Goal: Task Accomplishment & Management: Manage account settings

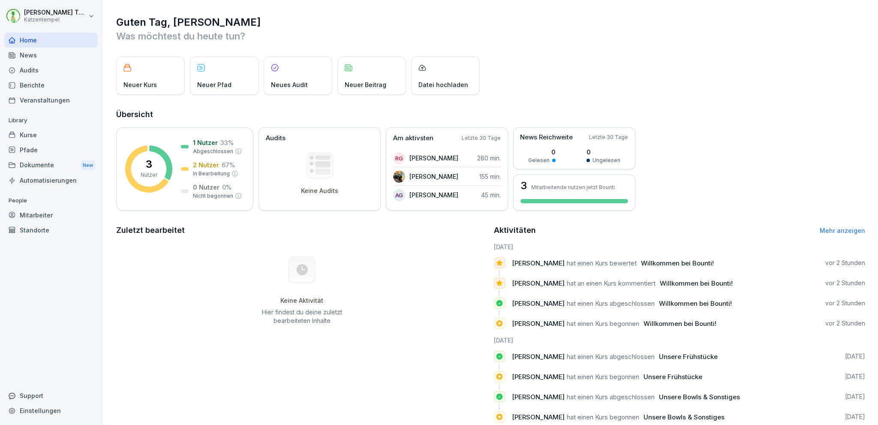
click at [49, 229] on div "Standorte" at bounding box center [50, 230] width 93 height 15
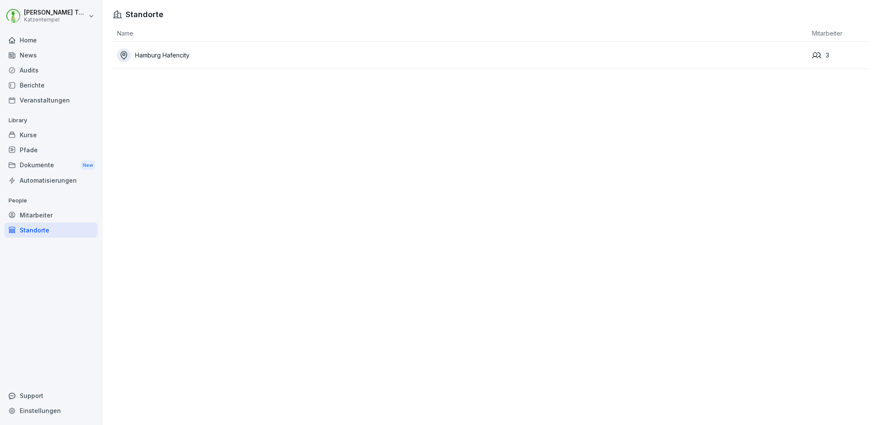
click at [215, 57] on div "Hamburg Hafencity" at bounding box center [462, 55] width 691 height 14
click at [54, 213] on div "Mitarbeiter" at bounding box center [50, 215] width 93 height 15
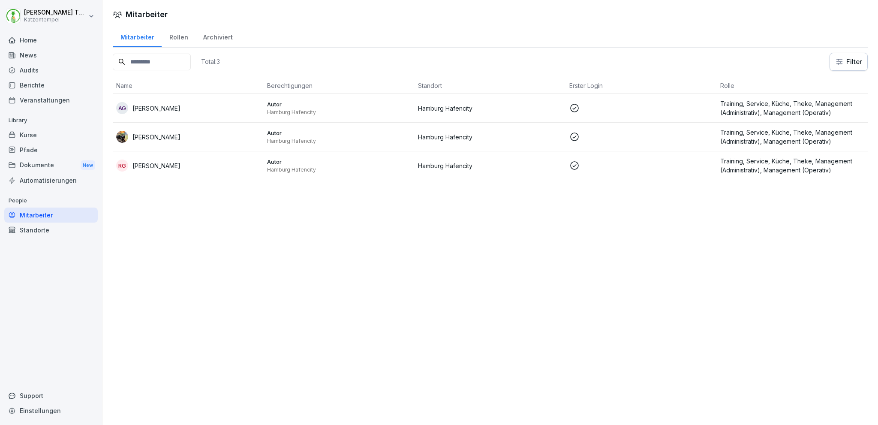
click at [178, 35] on div "Rollen" at bounding box center [179, 36] width 34 height 22
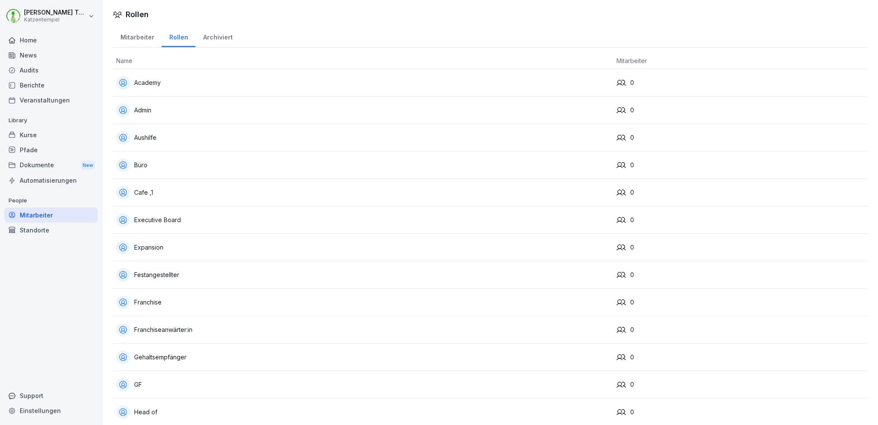
click at [131, 32] on div "Mitarbeiter" at bounding box center [137, 36] width 49 height 22
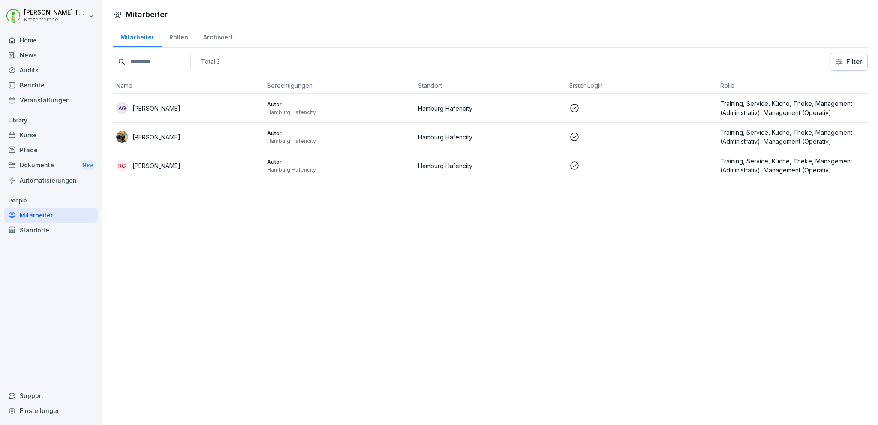
click at [41, 163] on div "Dokumente New" at bounding box center [50, 165] width 93 height 16
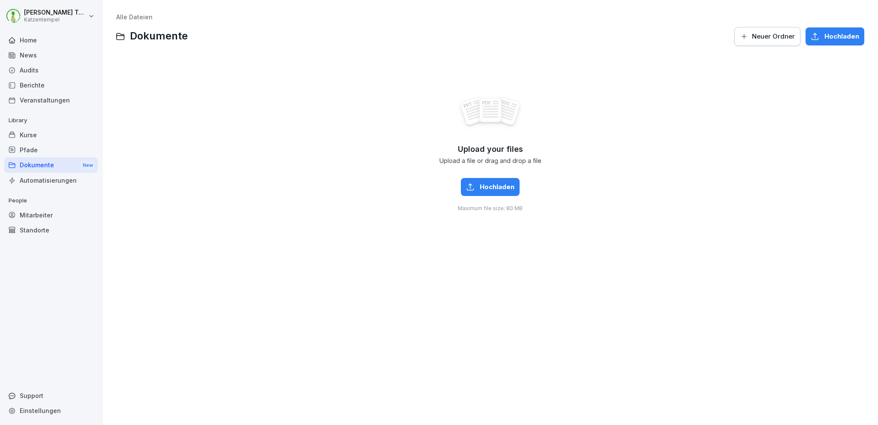
click at [48, 151] on div "Pfade" at bounding box center [50, 149] width 93 height 15
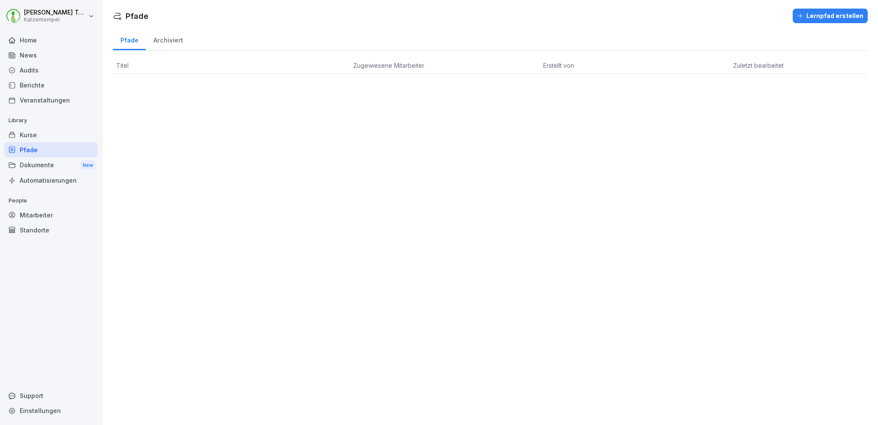
click at [49, 136] on div "Kurse" at bounding box center [50, 134] width 93 height 15
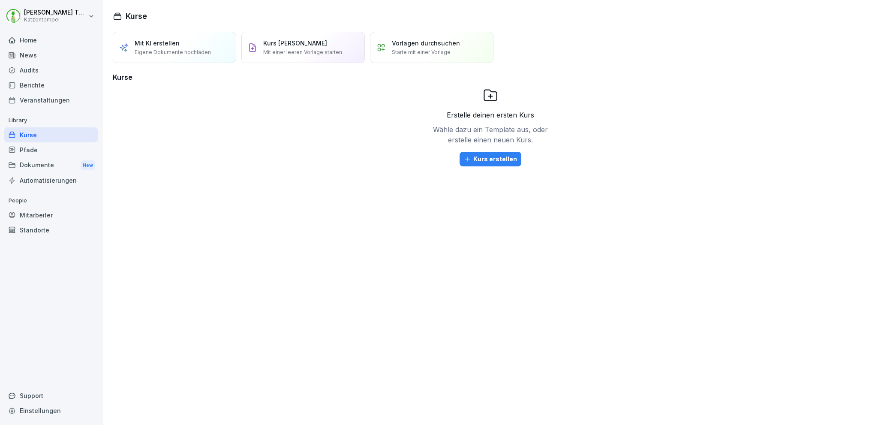
click at [47, 153] on div "Pfade" at bounding box center [50, 149] width 93 height 15
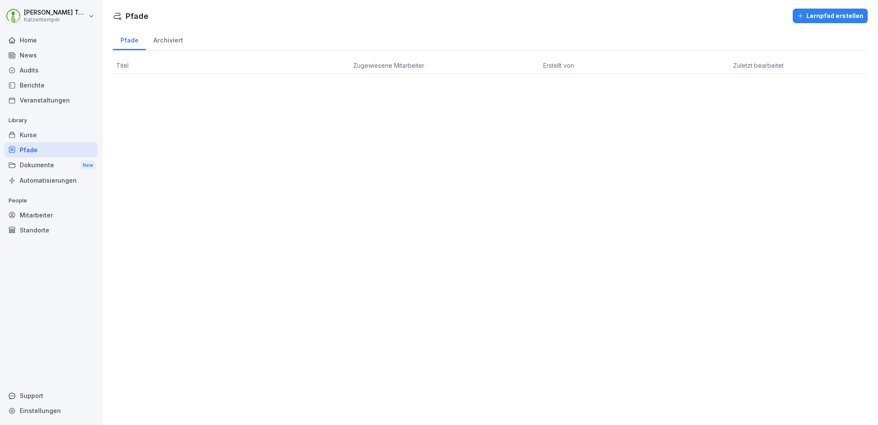
click at [819, 20] on div "Lernpfad erstellen" at bounding box center [830, 15] width 66 height 9
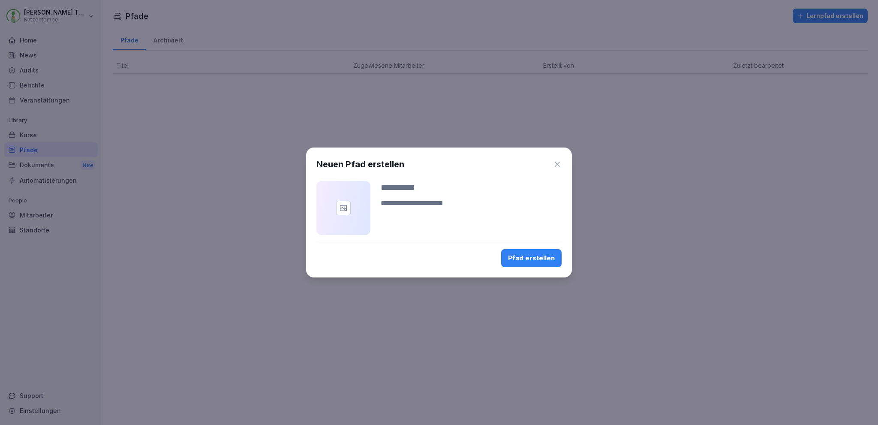
click at [443, 202] on textarea at bounding box center [471, 208] width 181 height 21
click at [558, 166] on icon "button" at bounding box center [557, 164] width 9 height 9
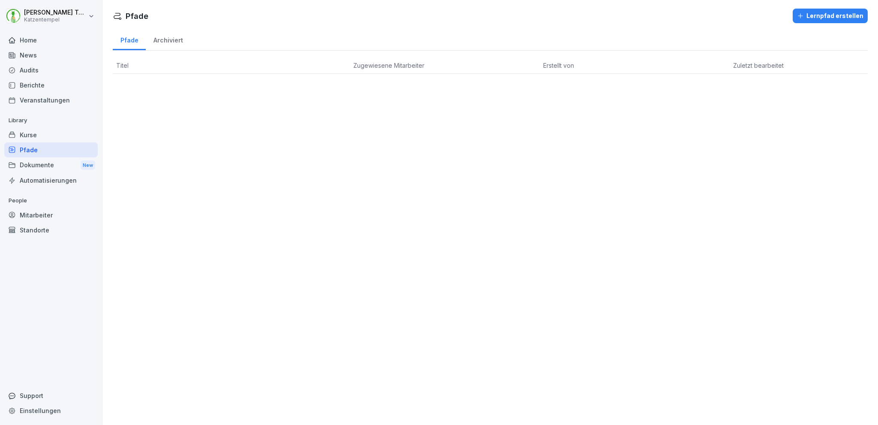
click at [58, 132] on div "Kurse" at bounding box center [50, 134] width 93 height 15
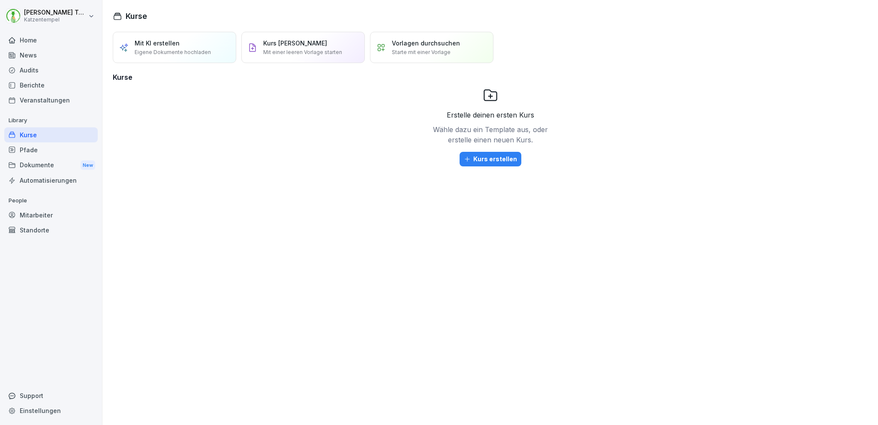
click at [56, 98] on div "Veranstaltungen" at bounding box center [50, 100] width 93 height 15
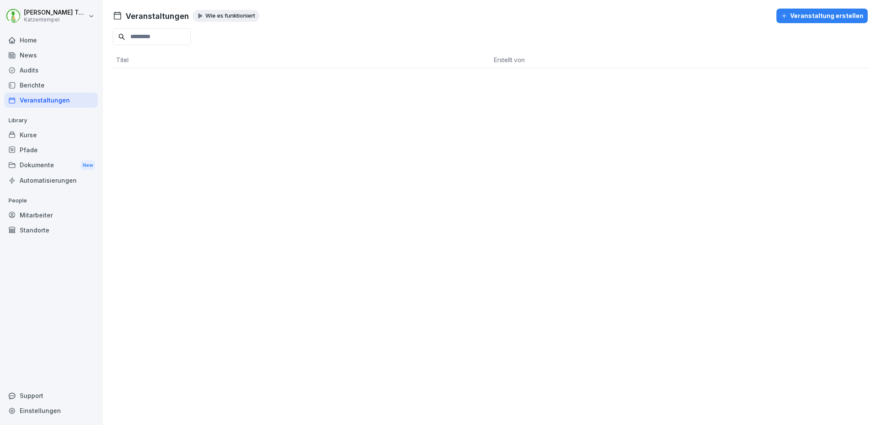
click at [33, 51] on div "News" at bounding box center [50, 55] width 93 height 15
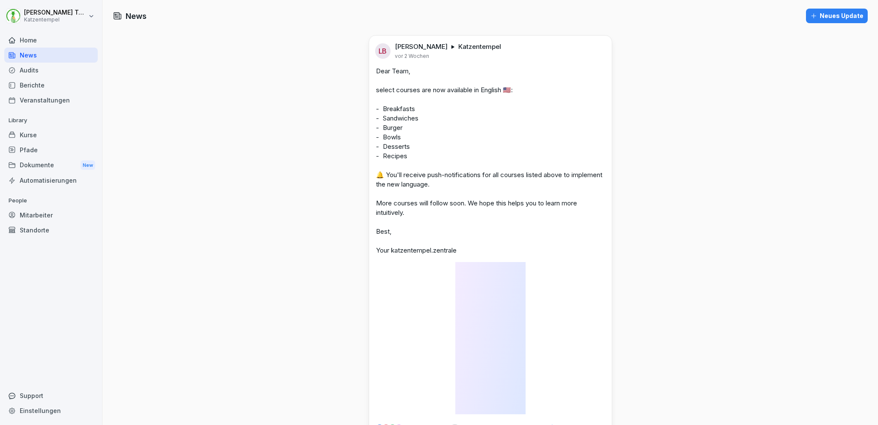
click at [39, 40] on div "Home" at bounding box center [50, 40] width 93 height 15
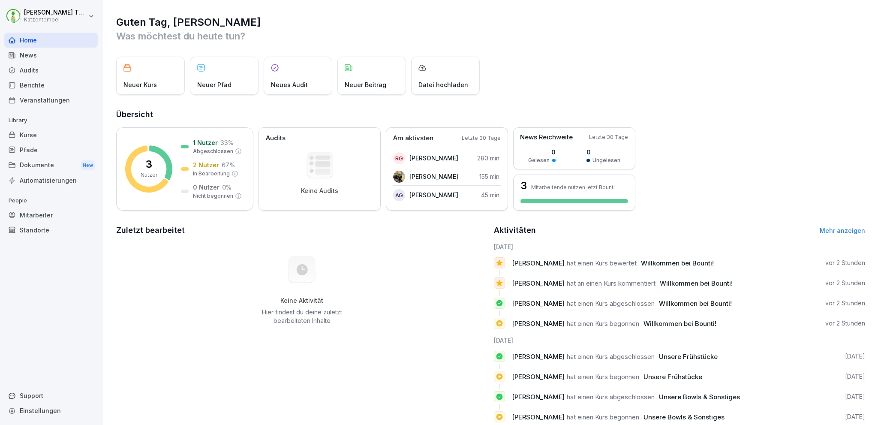
click at [42, 133] on div "Kurse" at bounding box center [50, 134] width 93 height 15
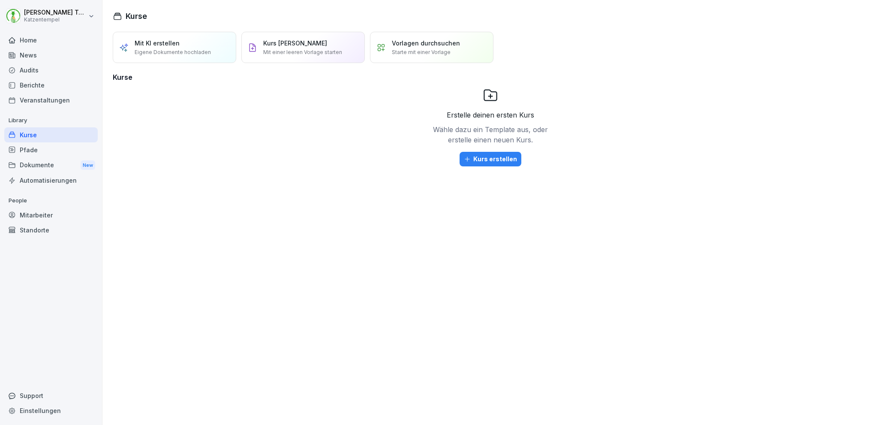
click at [492, 164] on button "Kurs erstellen" at bounding box center [491, 159] width 62 height 15
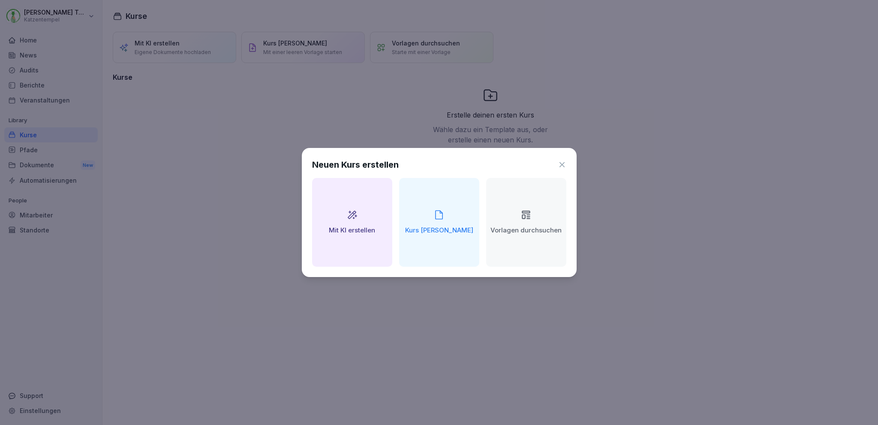
click at [362, 223] on div "Mit KI erstellen" at bounding box center [352, 222] width 80 height 89
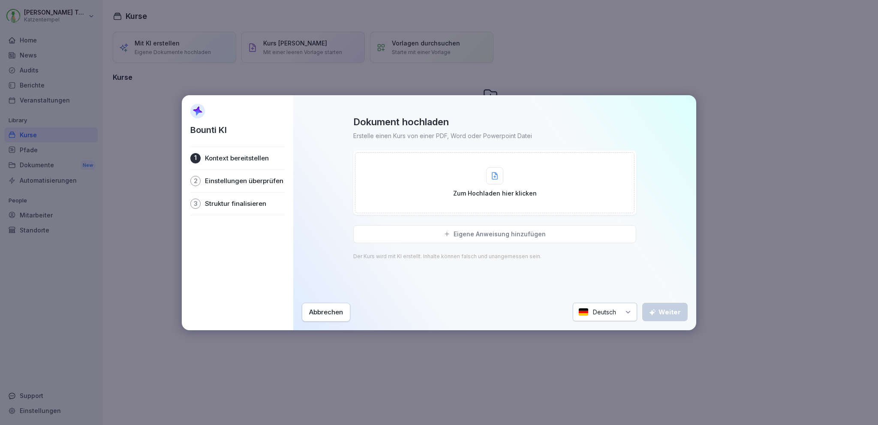
click at [324, 315] on div "Abbrechen" at bounding box center [326, 311] width 34 height 9
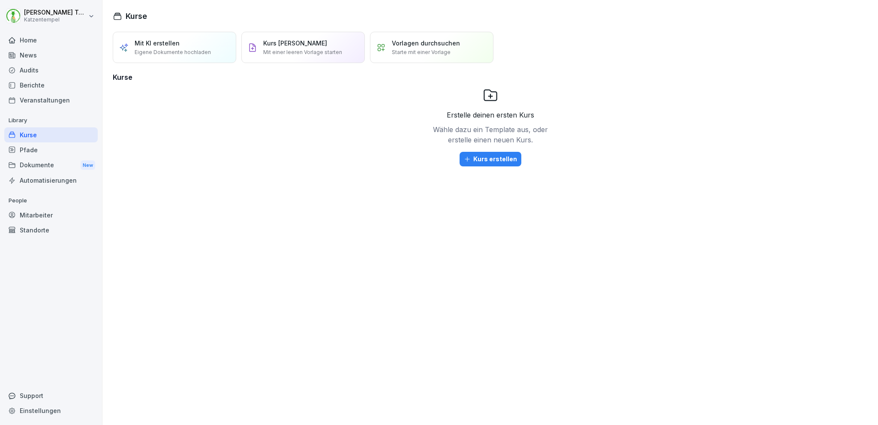
click at [297, 48] on p "Mit einer leeren Vorlage starten" at bounding box center [302, 52] width 79 height 8
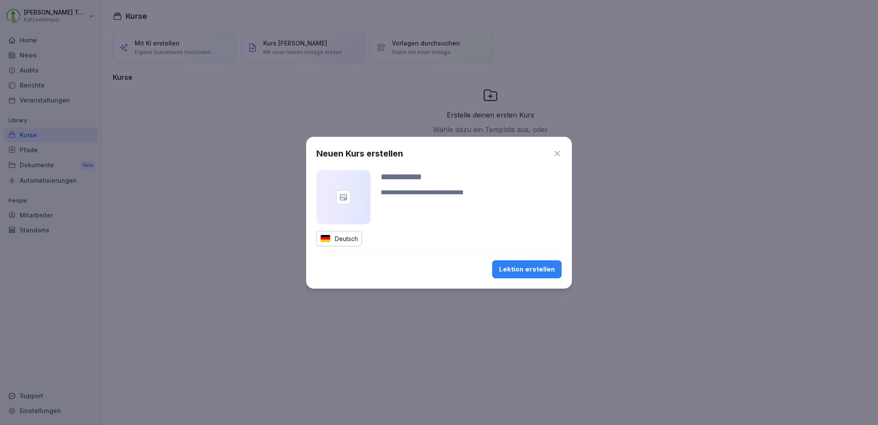
click at [554, 155] on icon "button" at bounding box center [557, 153] width 9 height 9
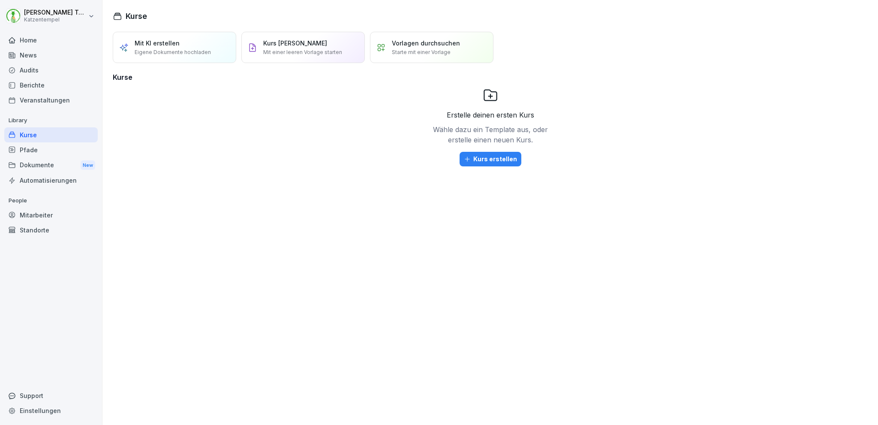
click at [39, 147] on div "Pfade" at bounding box center [50, 149] width 93 height 15
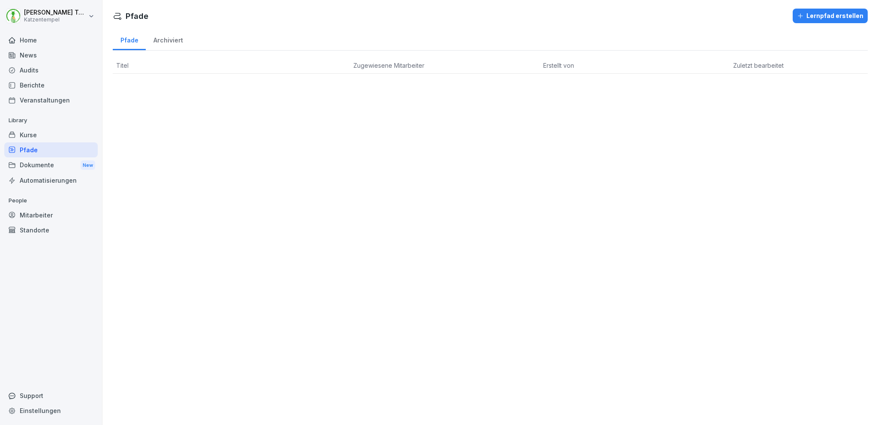
click at [807, 17] on div "Lernpfad erstellen" at bounding box center [830, 15] width 66 height 9
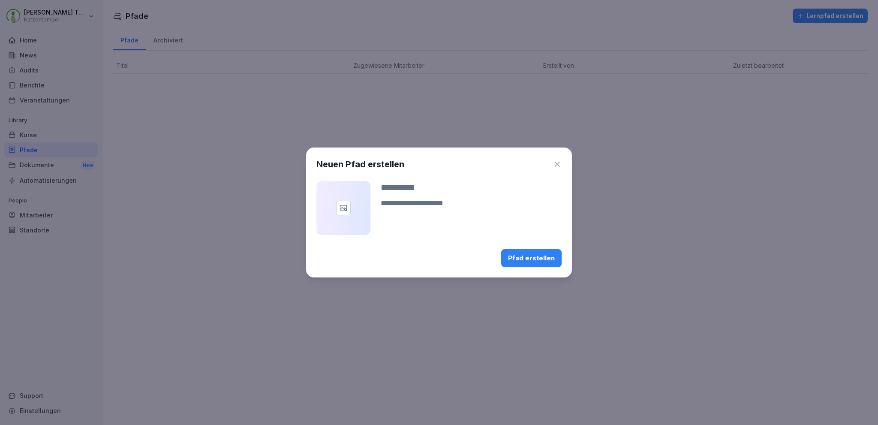
click at [413, 187] on input at bounding box center [471, 187] width 181 height 13
type input "*******"
click at [538, 261] on div "Pfad erstellen" at bounding box center [531, 257] width 47 height 9
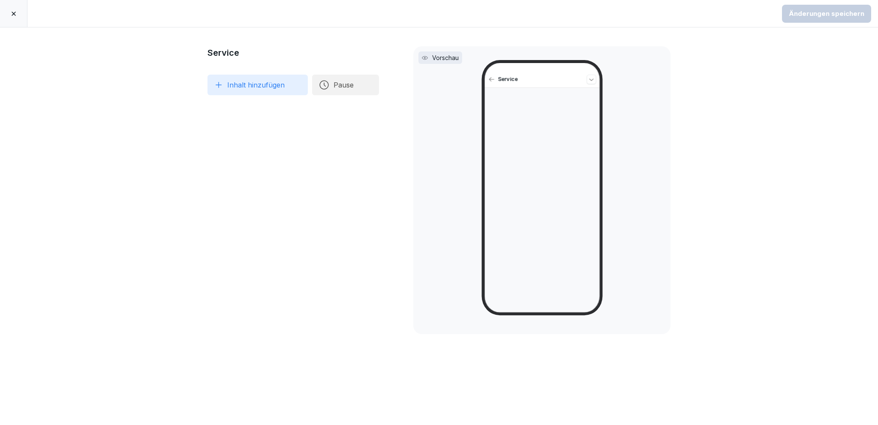
click at [265, 85] on button "Inhalt hinzufügen" at bounding box center [258, 85] width 100 height 21
click at [280, 101] on div at bounding box center [290, 98] width 172 height 7
click at [17, 15] on div at bounding box center [13, 13] width 27 height 27
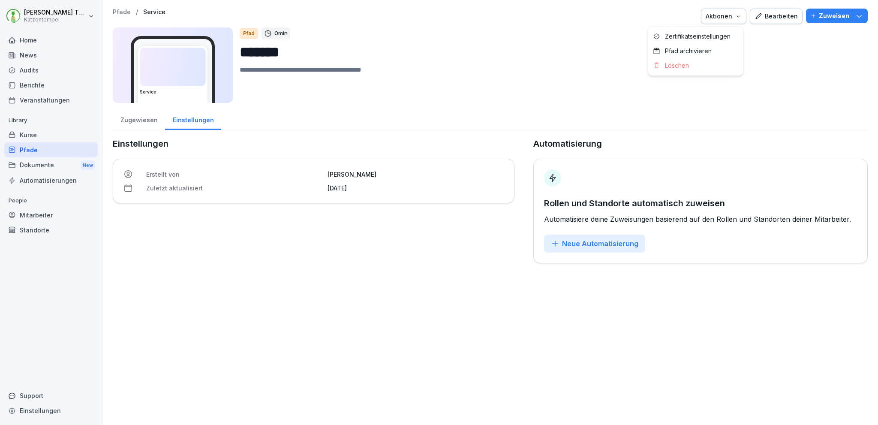
click at [735, 18] on icon "button" at bounding box center [738, 16] width 7 height 7
click at [685, 65] on p "Löschen" at bounding box center [677, 66] width 24 height 8
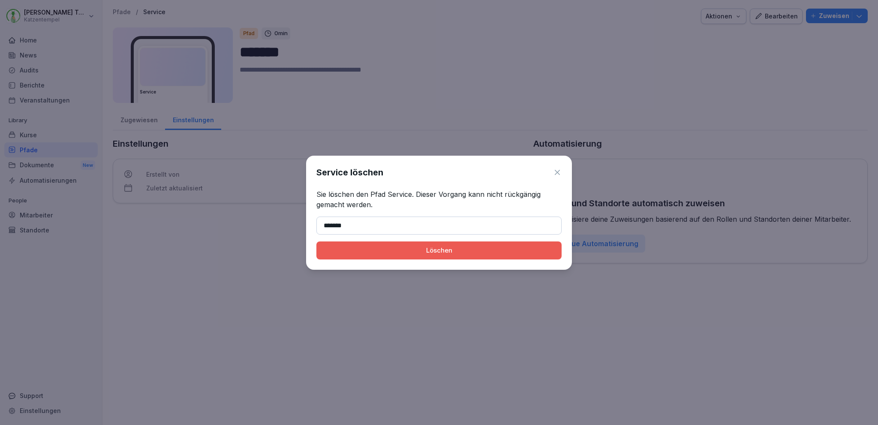
type input "*******"
click at [477, 246] on div "Löschen" at bounding box center [439, 250] width 232 height 9
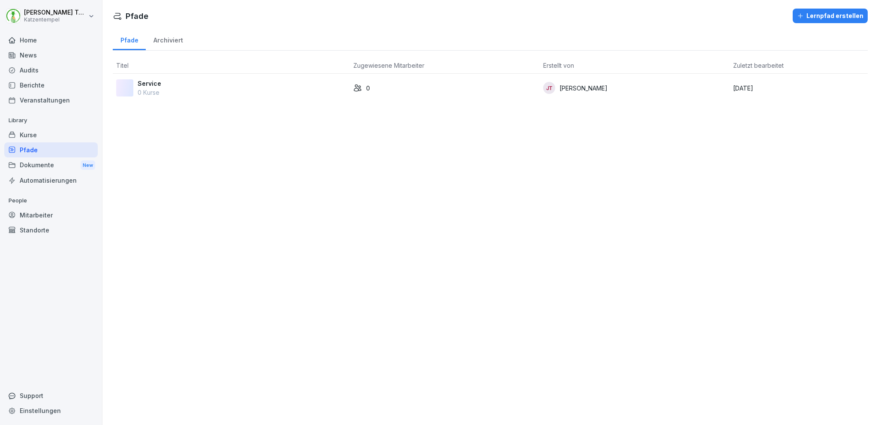
click at [30, 70] on div "Audits" at bounding box center [50, 70] width 93 height 15
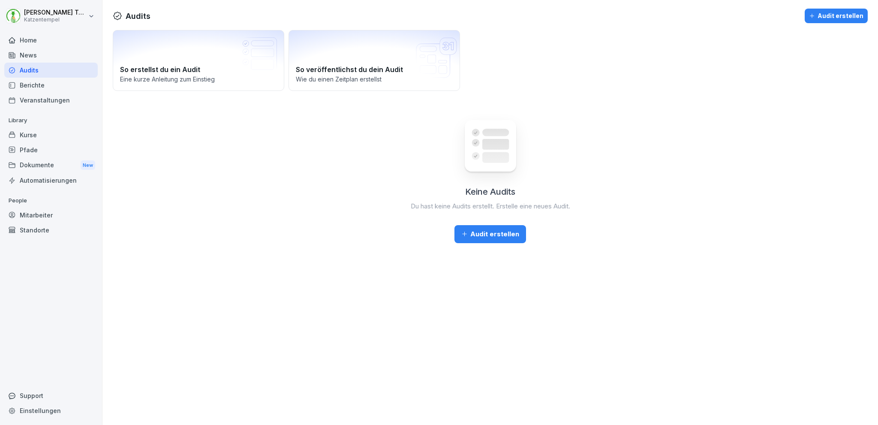
click at [40, 84] on div "Berichte" at bounding box center [50, 85] width 93 height 15
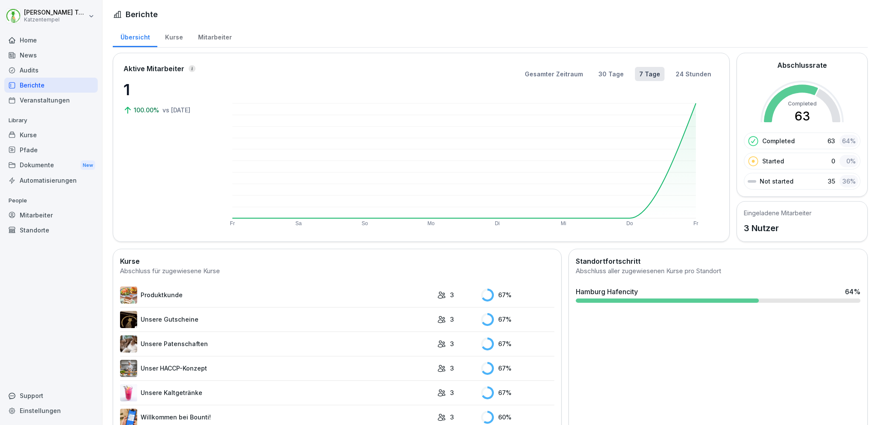
click at [168, 37] on div "Kurse" at bounding box center [173, 36] width 33 height 22
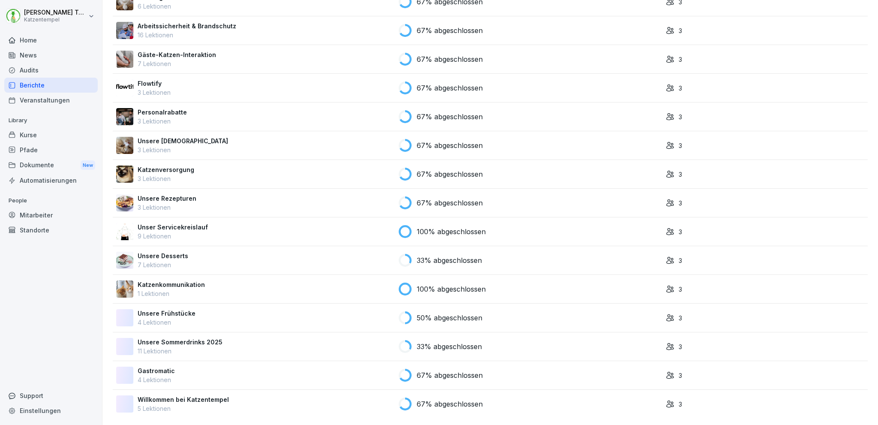
scroll to position [590, 0]
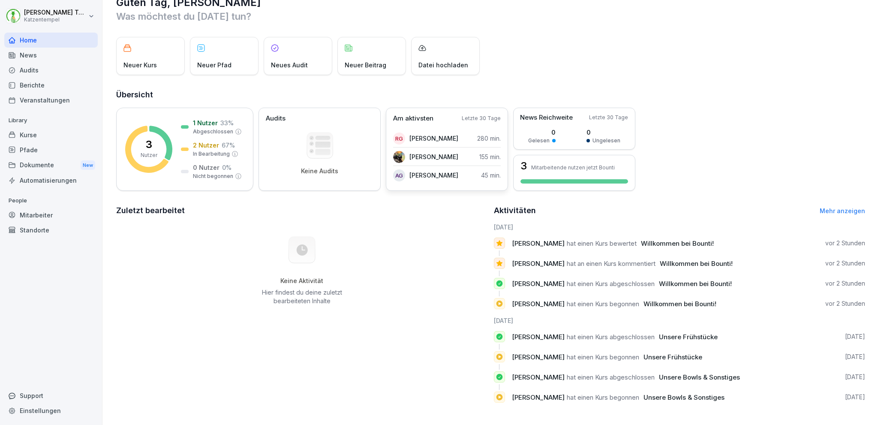
scroll to position [26, 0]
click at [65, 411] on div "Einstellungen" at bounding box center [50, 410] width 93 height 15
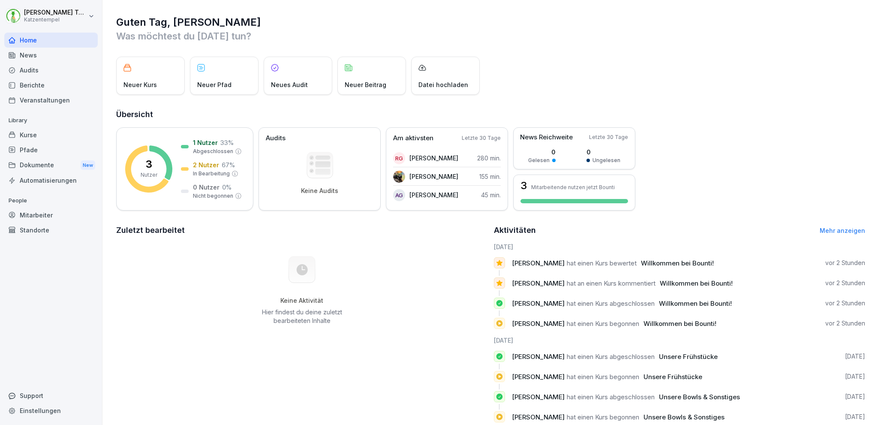
select select "**"
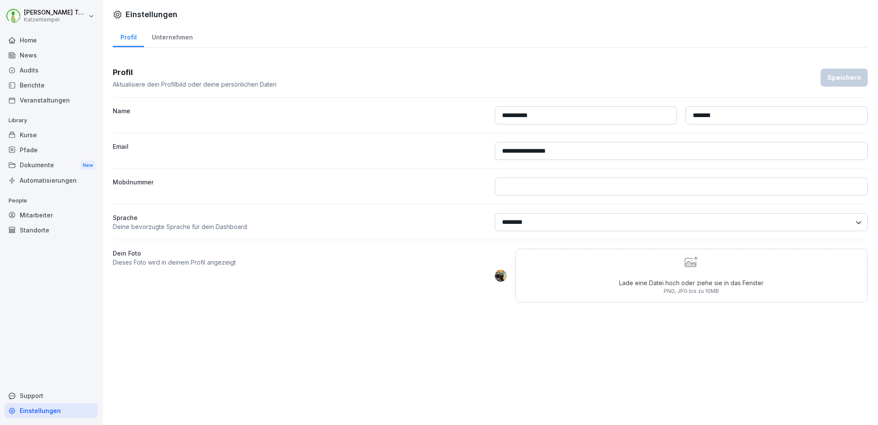
click at [180, 30] on div "Unternehmen" at bounding box center [172, 36] width 56 height 22
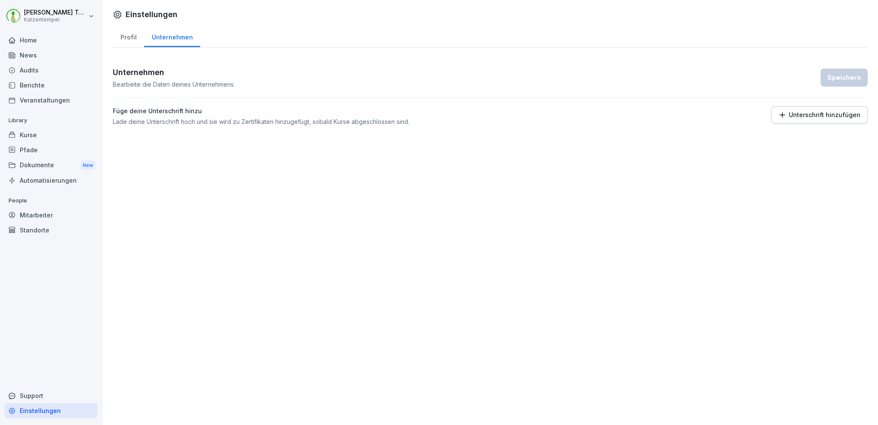
click at [134, 36] on div "Profil" at bounding box center [128, 36] width 31 height 22
select select "**"
